Goal: Task Accomplishment & Management: Use online tool/utility

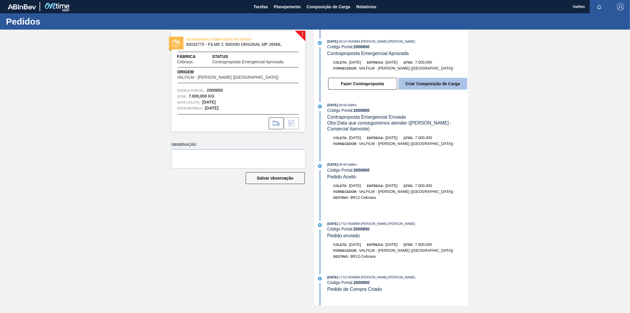
click at [426, 82] on button "Criar Composição de Carga" at bounding box center [433, 84] width 69 height 12
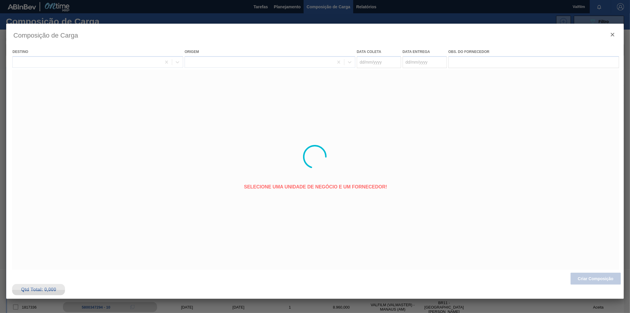
type coleta "16/09/2025"
type entrega "18/09/2025"
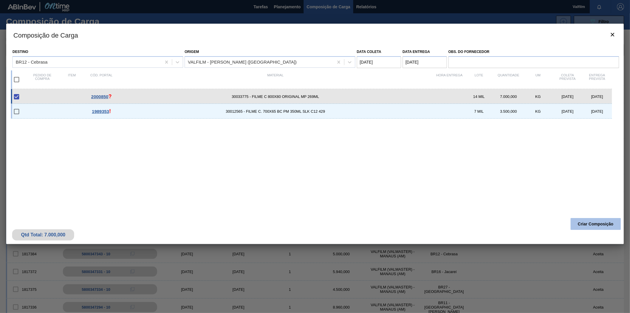
click at [593, 221] on button "Criar Composição" at bounding box center [596, 224] width 50 height 12
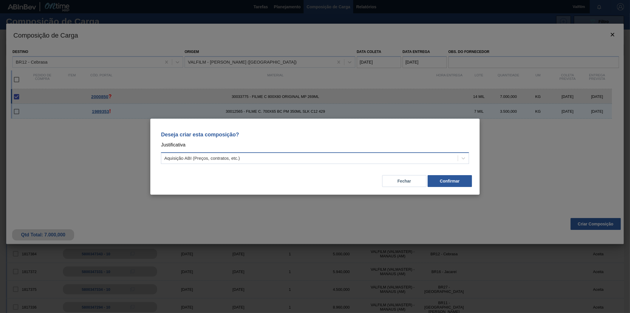
click at [263, 161] on div "Aquisição ABI (Preços, contratos, etc.)" at bounding box center [309, 158] width 297 height 9
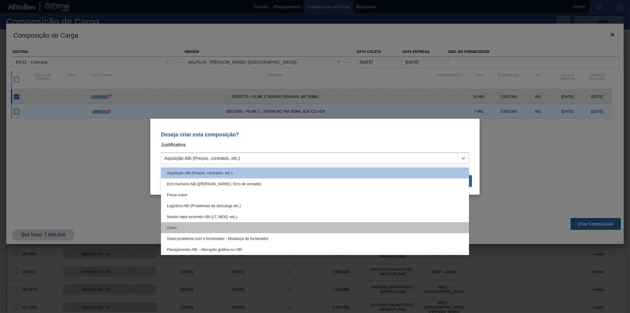
click at [247, 231] on div "Outro" at bounding box center [315, 227] width 308 height 11
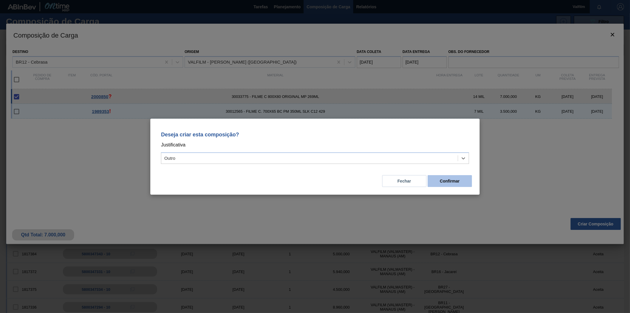
click at [454, 183] on button "Confirmar" at bounding box center [450, 181] width 44 height 12
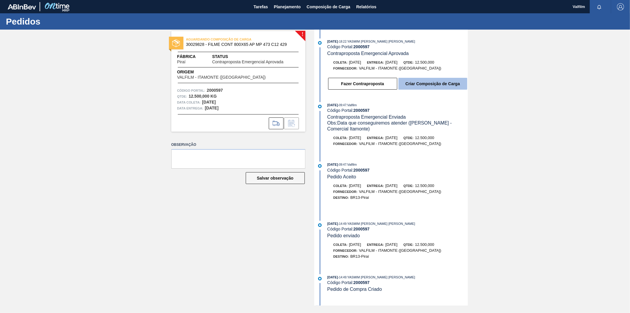
click at [435, 84] on button "Criar Composição de Carga" at bounding box center [433, 84] width 69 height 12
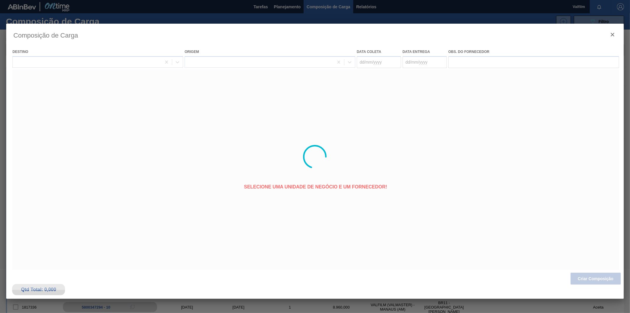
type coleta "18/09/2025"
type entrega "19/09/2025"
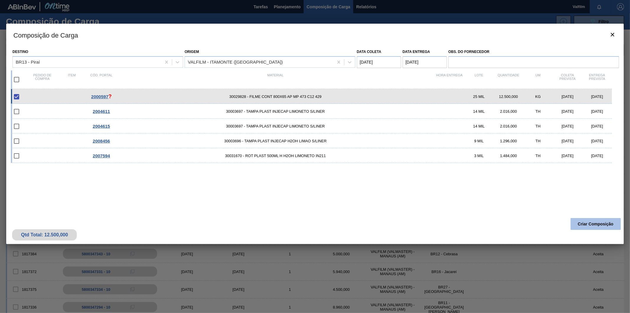
click at [579, 223] on button "Criar Composição" at bounding box center [596, 224] width 50 height 12
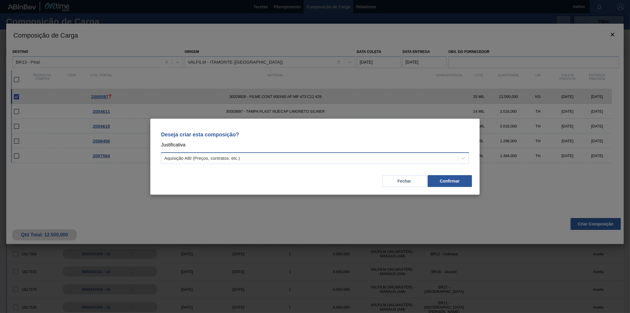
click at [225, 161] on div "Aquisição ABI (Preços, contratos, etc.)" at bounding box center [309, 158] width 297 height 9
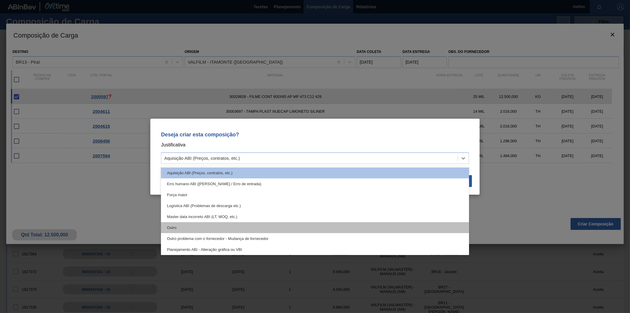
click at [204, 223] on div "Outro" at bounding box center [315, 227] width 308 height 11
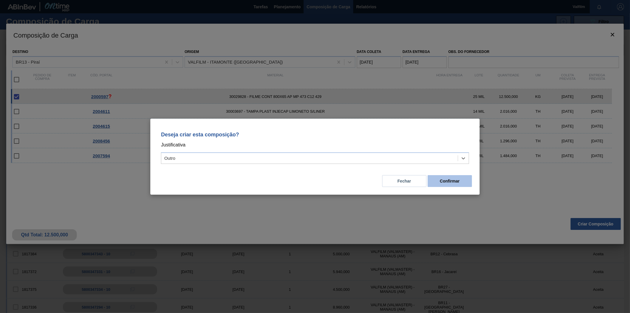
click at [449, 181] on button "Confirmar" at bounding box center [450, 181] width 44 height 12
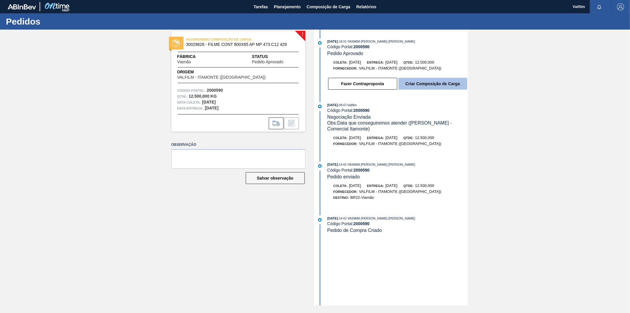
click at [448, 84] on button "Criar Composição de Carga" at bounding box center [433, 84] width 69 height 12
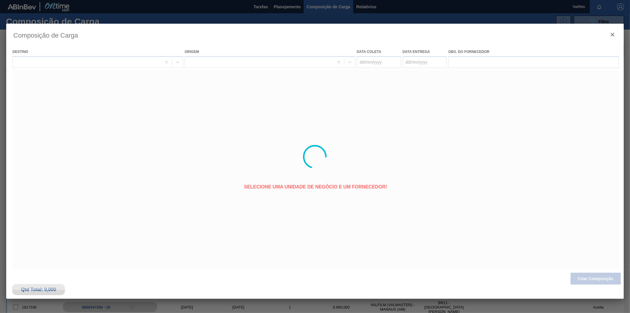
type coleta "20/09/2025"
type entrega "[DATE]"
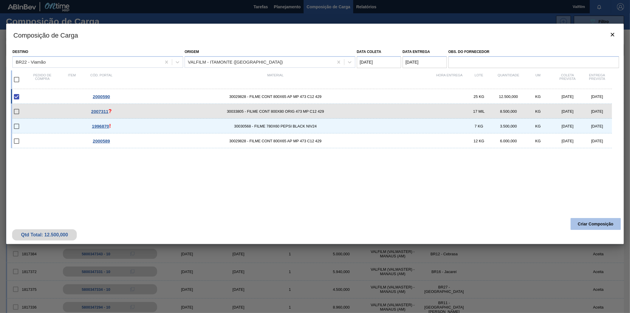
click at [590, 224] on button "Criar Composição" at bounding box center [596, 224] width 50 height 12
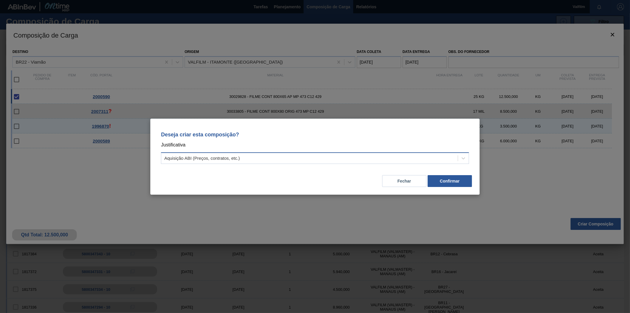
click at [366, 161] on div "Aquisição ABI (Preços, contratos, etc.)" at bounding box center [309, 158] width 297 height 9
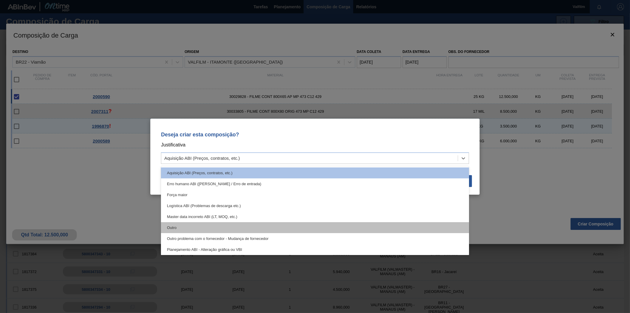
click at [202, 229] on div "Outro" at bounding box center [315, 227] width 308 height 11
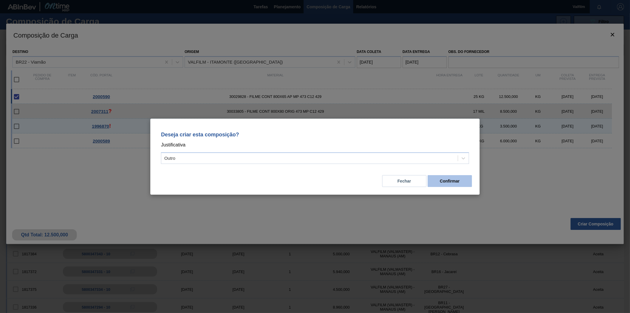
click at [456, 183] on button "Confirmar" at bounding box center [450, 181] width 44 height 12
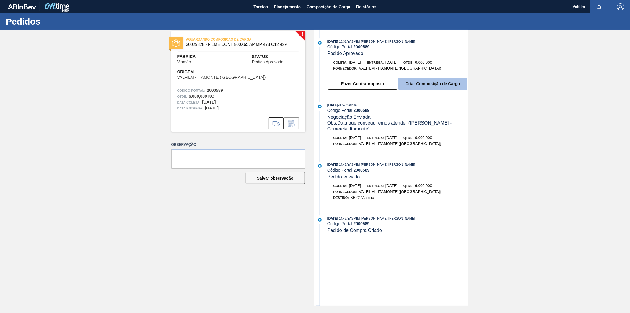
click at [441, 84] on button "Criar Composição de Carga" at bounding box center [433, 84] width 69 height 12
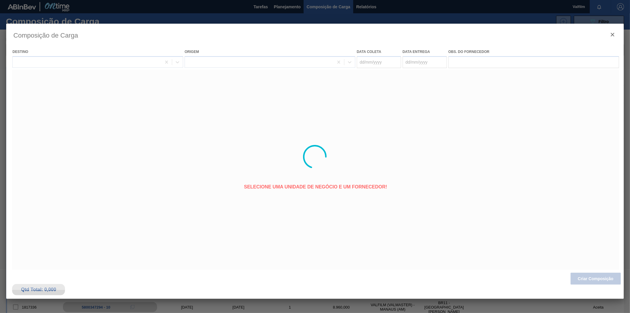
type coleta "20/09/2025"
type entrega "22/09/2025"
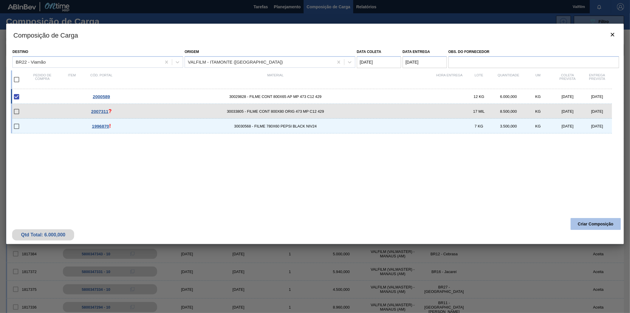
click at [599, 225] on button "Criar Composição" at bounding box center [596, 224] width 50 height 12
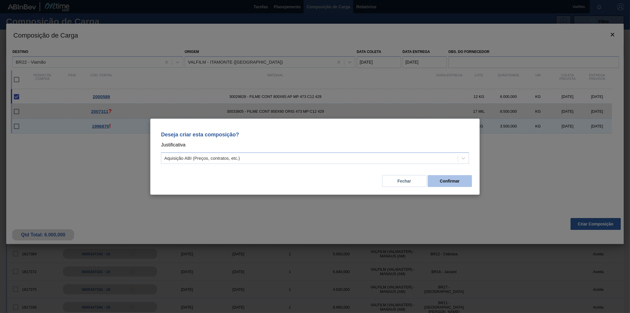
click at [455, 183] on button "Confirmar" at bounding box center [450, 181] width 44 height 12
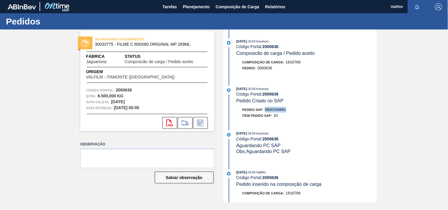
drag, startPoint x: 266, startPoint y: 110, endPoint x: 300, endPoint y: 110, distance: 34.0
click at [300, 110] on div "Pedido SAP: 5800346691" at bounding box center [307, 110] width 140 height 6
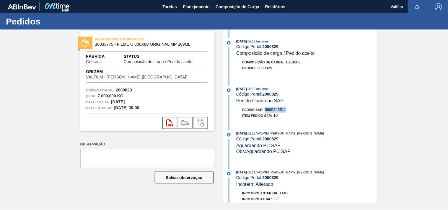
drag, startPoint x: 267, startPoint y: 109, endPoint x: 306, endPoint y: 109, distance: 39.3
click at [306, 109] on div "Pedido SAP: 5800345511" at bounding box center [307, 110] width 140 height 6
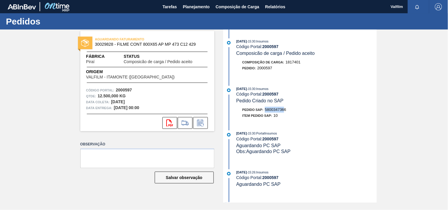
drag, startPoint x: 267, startPoint y: 110, endPoint x: 290, endPoint y: 110, distance: 23.3
click at [285, 110] on span "5800347366" at bounding box center [275, 110] width 21 height 4
click at [292, 111] on div "Pedido SAP: 5800347366" at bounding box center [307, 110] width 140 height 6
drag, startPoint x: 290, startPoint y: 111, endPoint x: 264, endPoint y: 111, distance: 25.7
click at [264, 111] on div "Pedido SAP: 5800347366" at bounding box center [307, 110] width 140 height 6
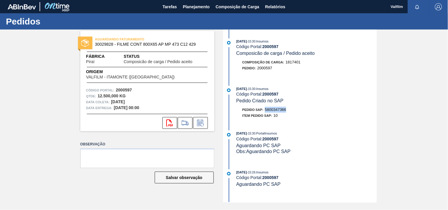
copy span "5800347366"
drag, startPoint x: 268, startPoint y: 111, endPoint x: 299, endPoint y: 111, distance: 31.6
click at [299, 111] on div "Pedido SAP: 5800347364" at bounding box center [307, 110] width 140 height 6
click at [265, 111] on div "Pedido SAP: 5800347364" at bounding box center [265, 110] width 44 height 6
drag, startPoint x: 265, startPoint y: 111, endPoint x: 304, endPoint y: 111, distance: 39.0
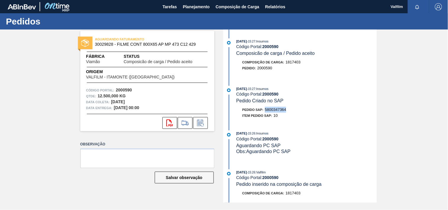
click at [304, 111] on div "Pedido SAP: 5800347364" at bounding box center [307, 110] width 140 height 6
copy span "5800347364"
drag, startPoint x: 264, startPoint y: 108, endPoint x: 296, endPoint y: 110, distance: 31.7
click at [296, 110] on div "14/08/2025 - 15:27 : Insumos Código Portal: 2000589 Pedido Criado no SAP Pedido…" at bounding box center [301, 104] width 152 height 36
click at [296, 110] on div "Pedido SAP: 5800347365" at bounding box center [307, 110] width 140 height 6
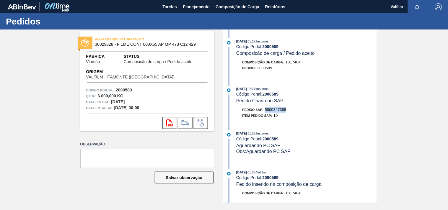
drag, startPoint x: 292, startPoint y: 110, endPoint x: 265, endPoint y: 110, distance: 26.6
click at [265, 110] on div "Pedido SAP: 5800347365" at bounding box center [307, 110] width 140 height 6
copy span "5800347365"
